Goal: Check status: Check status

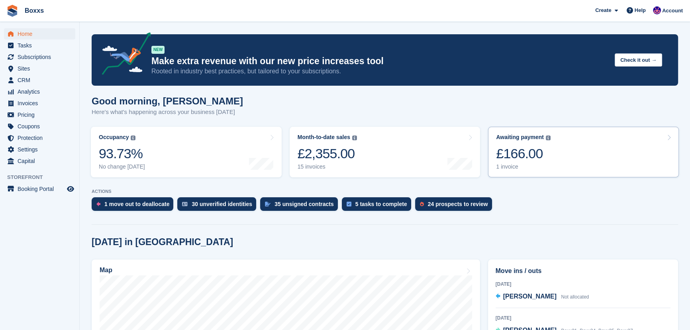
click at [590, 155] on link "Awaiting payment The total outstanding balance on all open invoices. £166.00 1 …" at bounding box center [583, 152] width 191 height 51
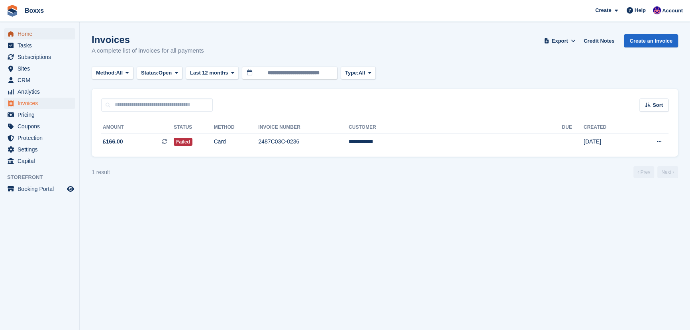
click at [28, 35] on span "Home" at bounding box center [42, 33] width 48 height 11
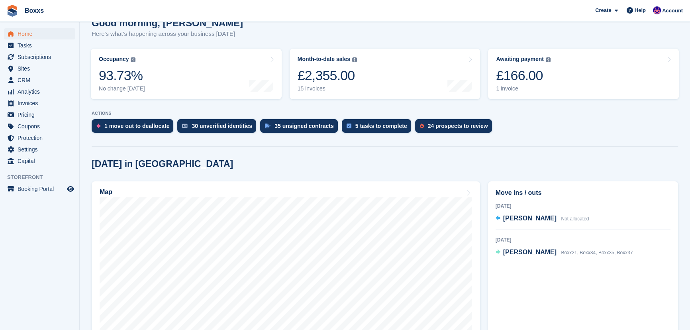
scroll to position [145, 0]
